Goal: Task Accomplishment & Management: Use online tool/utility

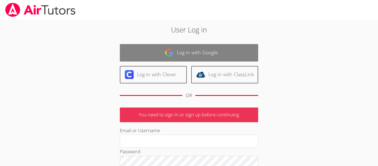
click at [167, 59] on link "Log in with Google" at bounding box center [189, 52] width 138 height 17
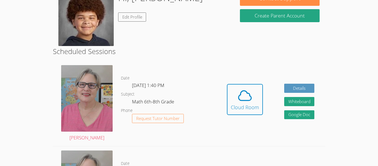
scroll to position [100, 0]
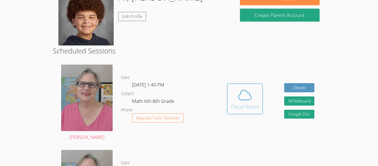
click at [248, 108] on div "Cloud Room" at bounding box center [245, 107] width 28 height 8
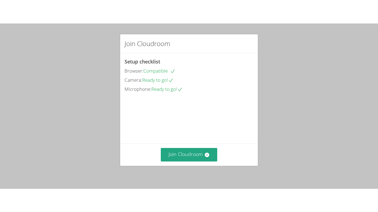
scroll to position [38, 0]
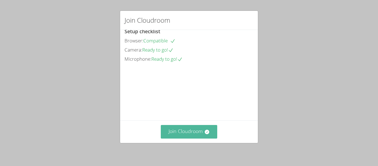
click at [176, 131] on button "Join Cloudroom" at bounding box center [189, 132] width 57 height 14
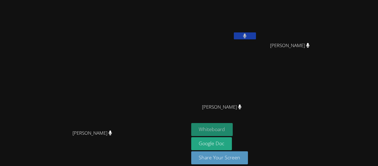
click at [233, 130] on button "Whiteboard" at bounding box center [212, 129] width 42 height 13
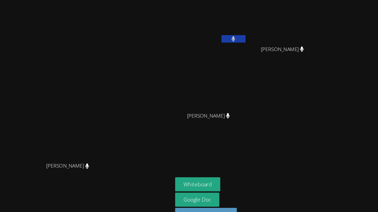
scroll to position [0, 0]
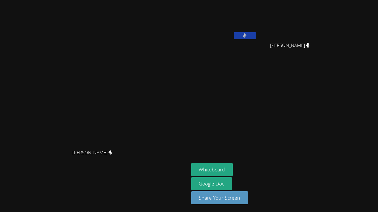
click at [256, 35] on button at bounding box center [245, 35] width 22 height 7
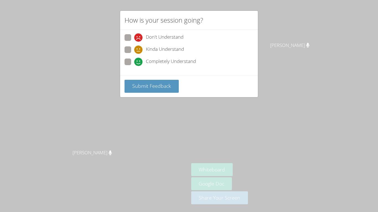
click at [151, 51] on span "Kinda Understand" at bounding box center [165, 50] width 38 height 8
click at [139, 51] on input "Kinda Understand" at bounding box center [136, 48] width 5 height 5
radio input "true"
click at [150, 83] on span "Submit Feedback" at bounding box center [151, 86] width 39 height 7
